Goal: Check status: Check status

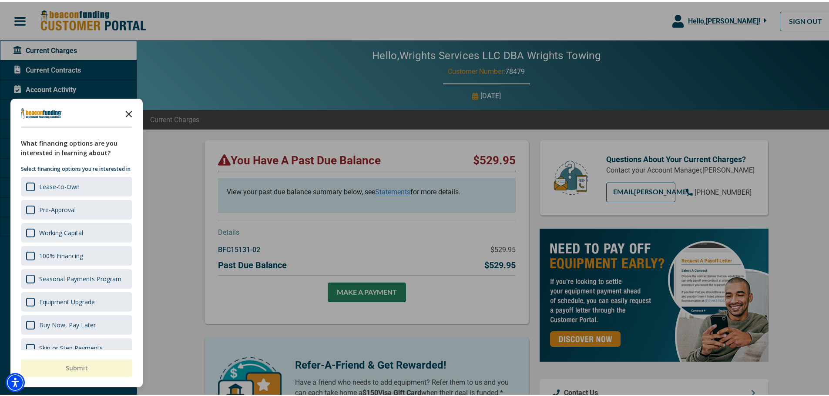
click at [130, 112] on icon "Close the survey" at bounding box center [128, 111] width 17 height 17
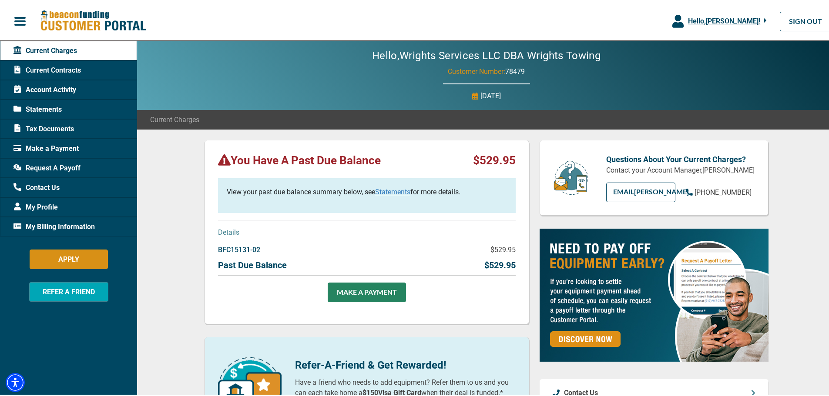
click at [52, 108] on span "Statements" at bounding box center [37, 108] width 48 height 10
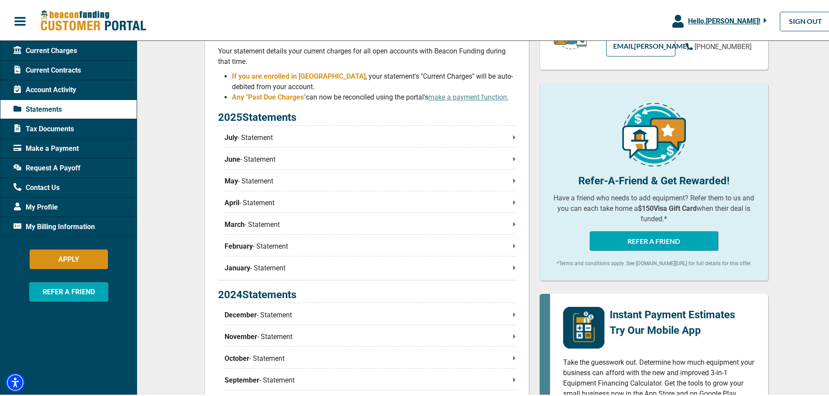
scroll to position [130, 0]
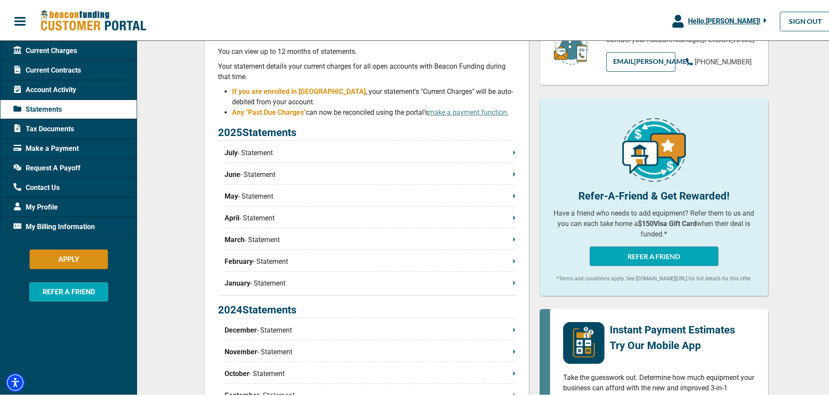
click at [267, 155] on p "July - Statement" at bounding box center [369, 151] width 291 height 10
click at [62, 71] on span "Current Contracts" at bounding box center [46, 69] width 67 height 10
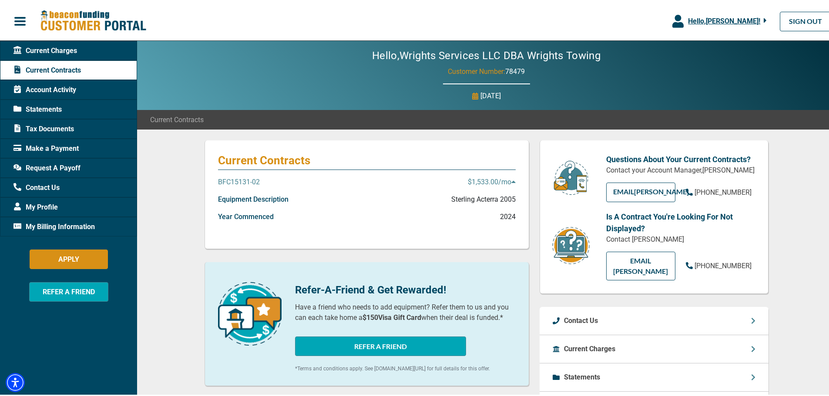
click at [512, 181] on icon at bounding box center [513, 180] width 4 height 2
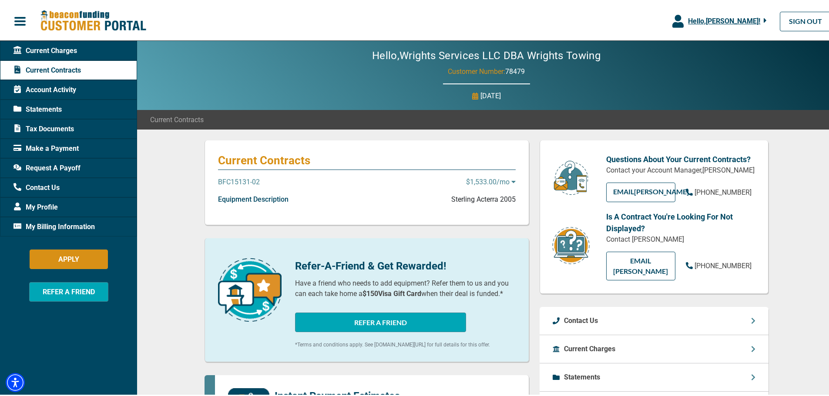
click at [512, 181] on icon at bounding box center [513, 180] width 4 height 7
